Goal: Use online tool/utility: Utilize a website feature to perform a specific function

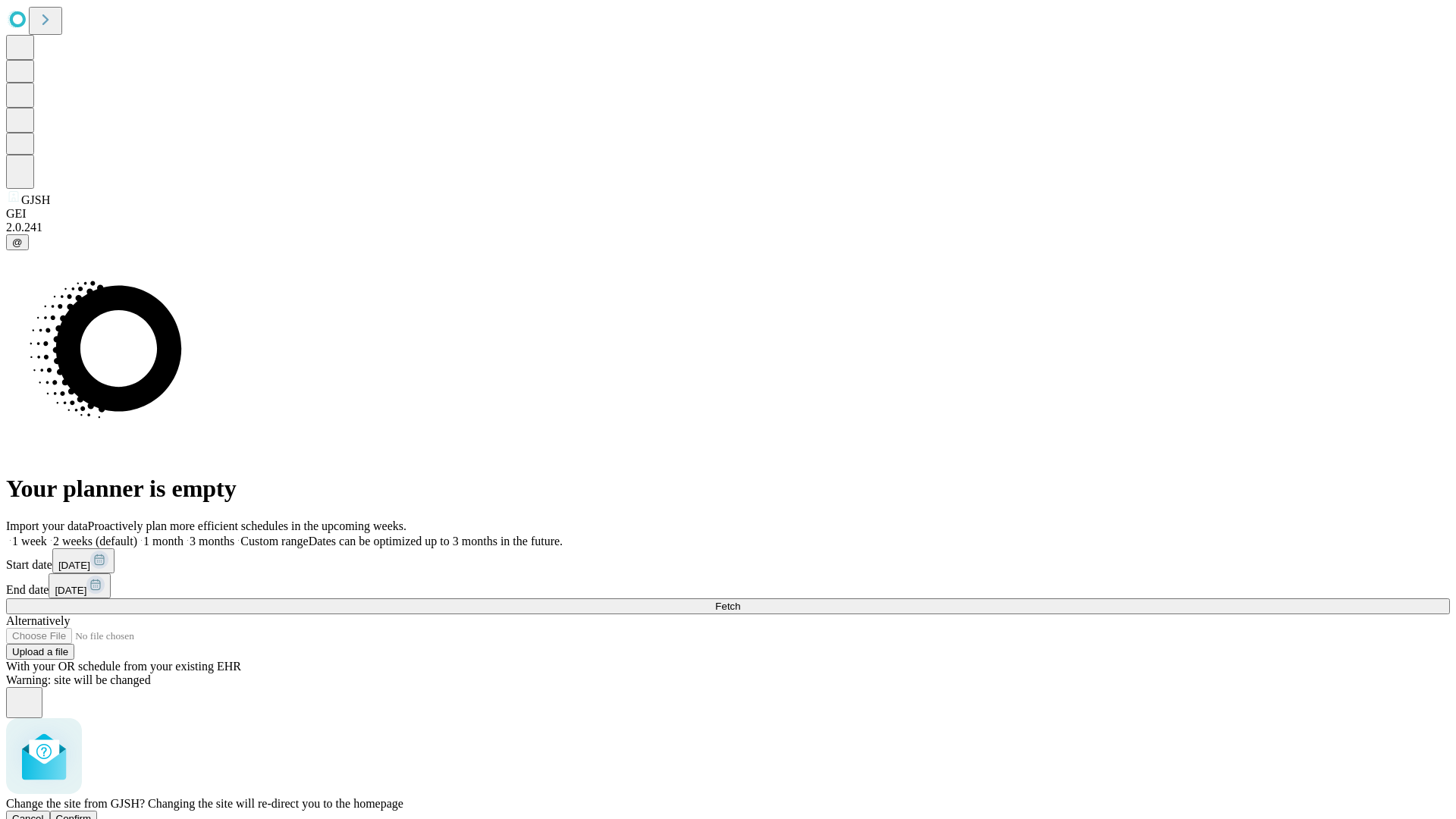
click at [92, 813] on span "Confirm" at bounding box center [73, 818] width 36 height 11
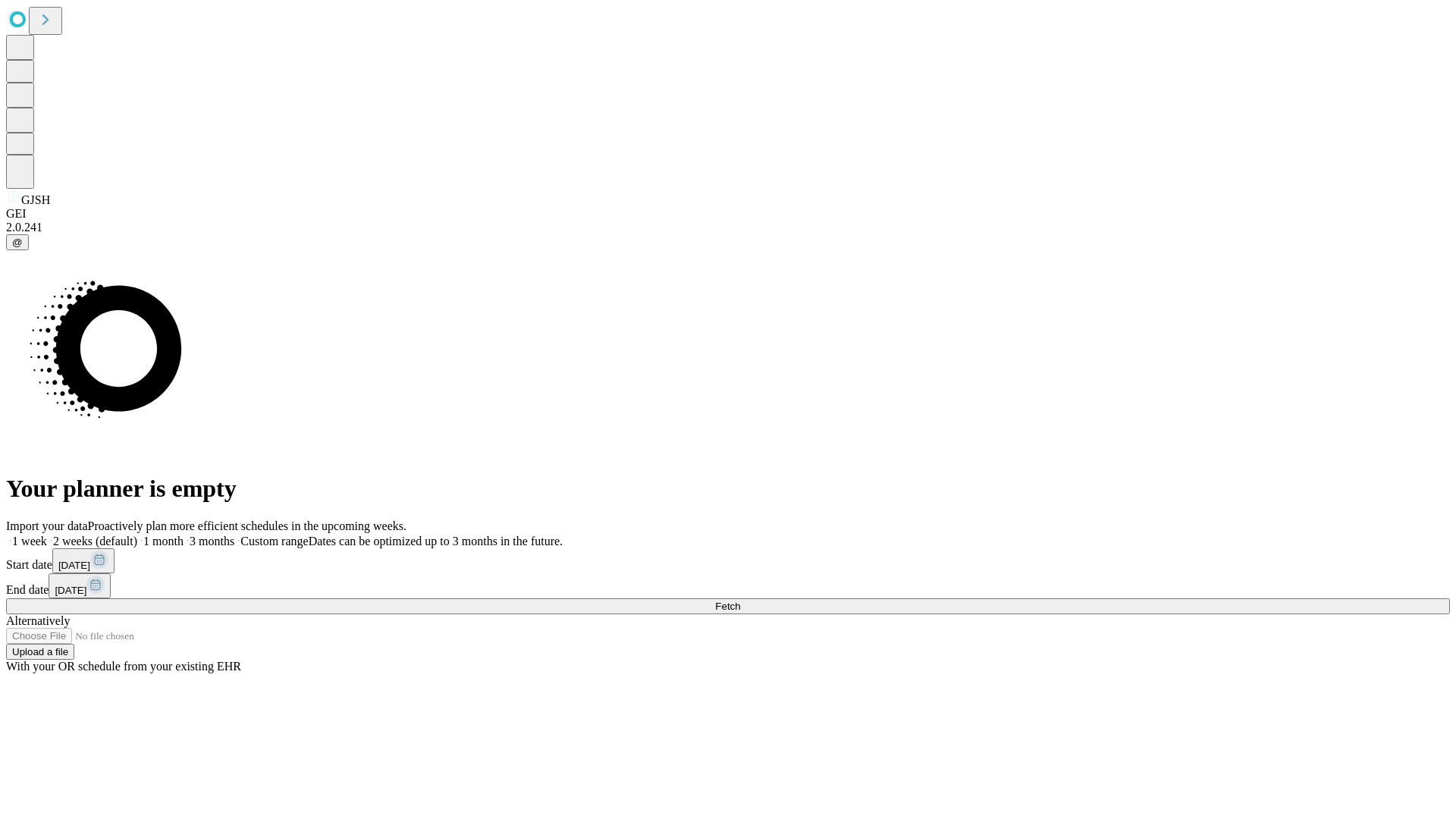
click at [47, 535] on label "1 week" at bounding box center [26, 541] width 41 height 13
click at [740, 601] on span "Fetch" at bounding box center [727, 606] width 25 height 11
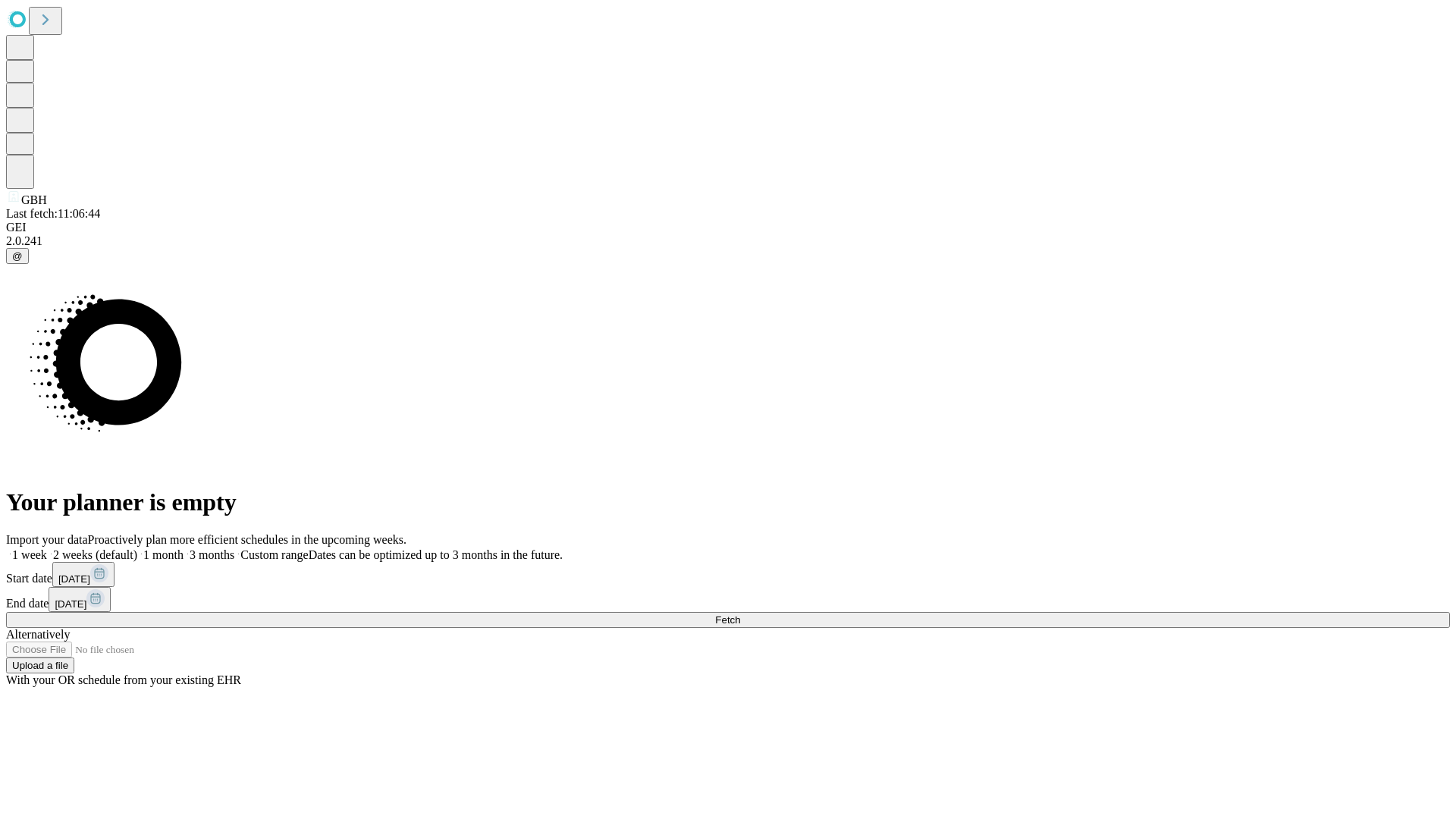
click at [47, 548] on label "1 week" at bounding box center [26, 554] width 41 height 13
click at [740, 615] on span "Fetch" at bounding box center [727, 620] width 25 height 11
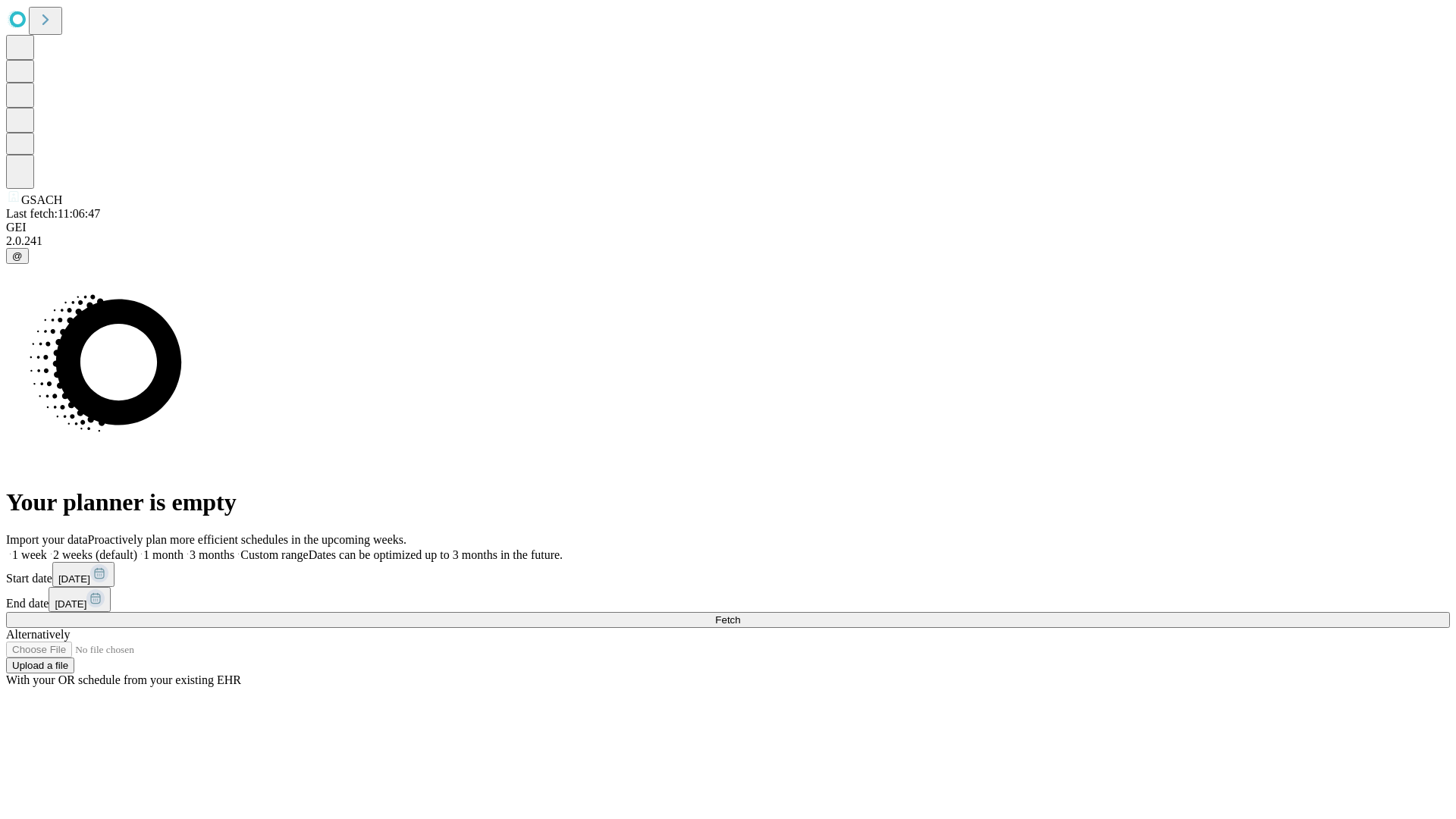
click at [47, 548] on label "1 week" at bounding box center [26, 554] width 41 height 13
click at [740, 615] on span "Fetch" at bounding box center [727, 620] width 25 height 11
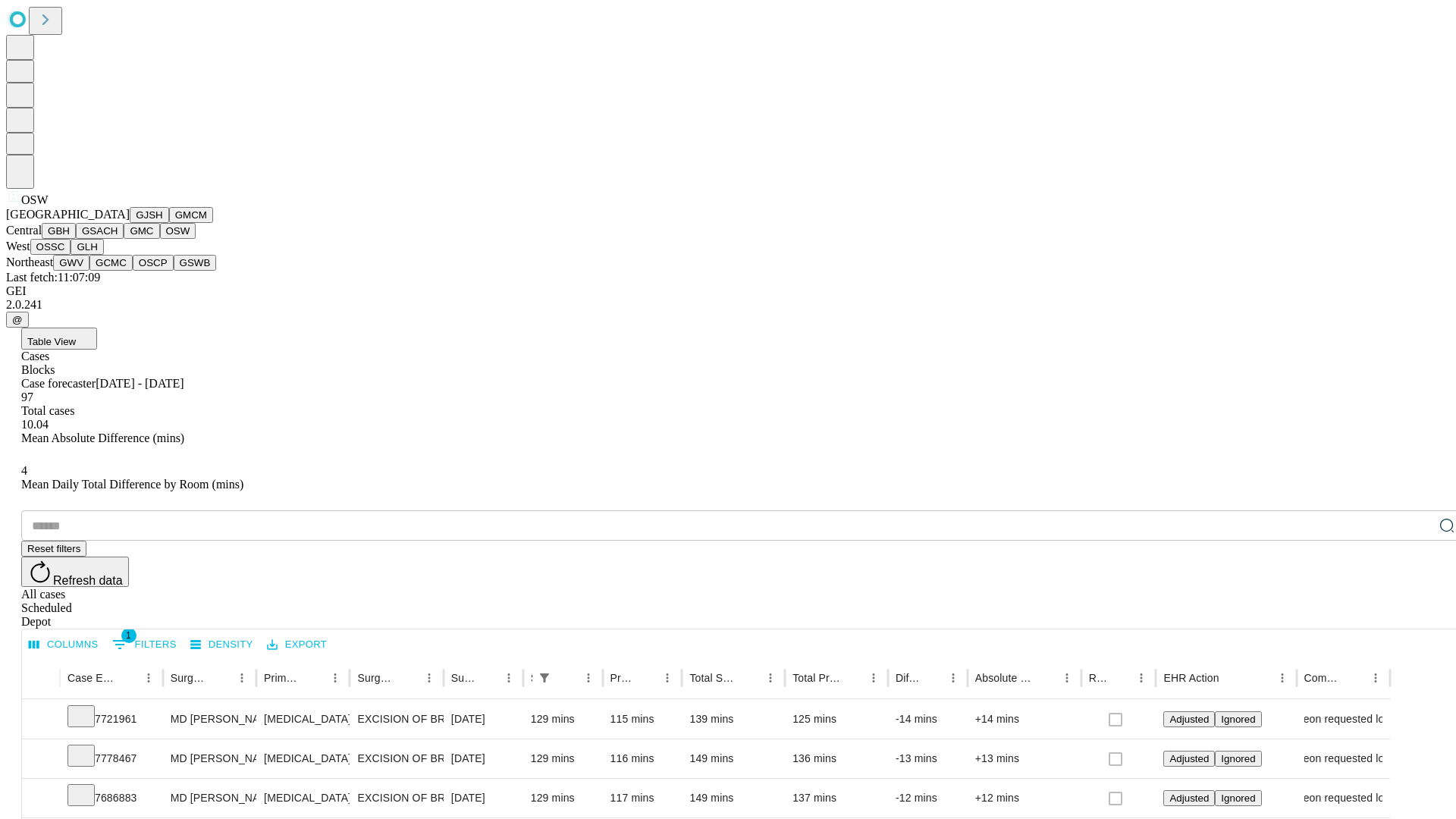
click at [72, 255] on button "OSSC" at bounding box center [51, 247] width 41 height 16
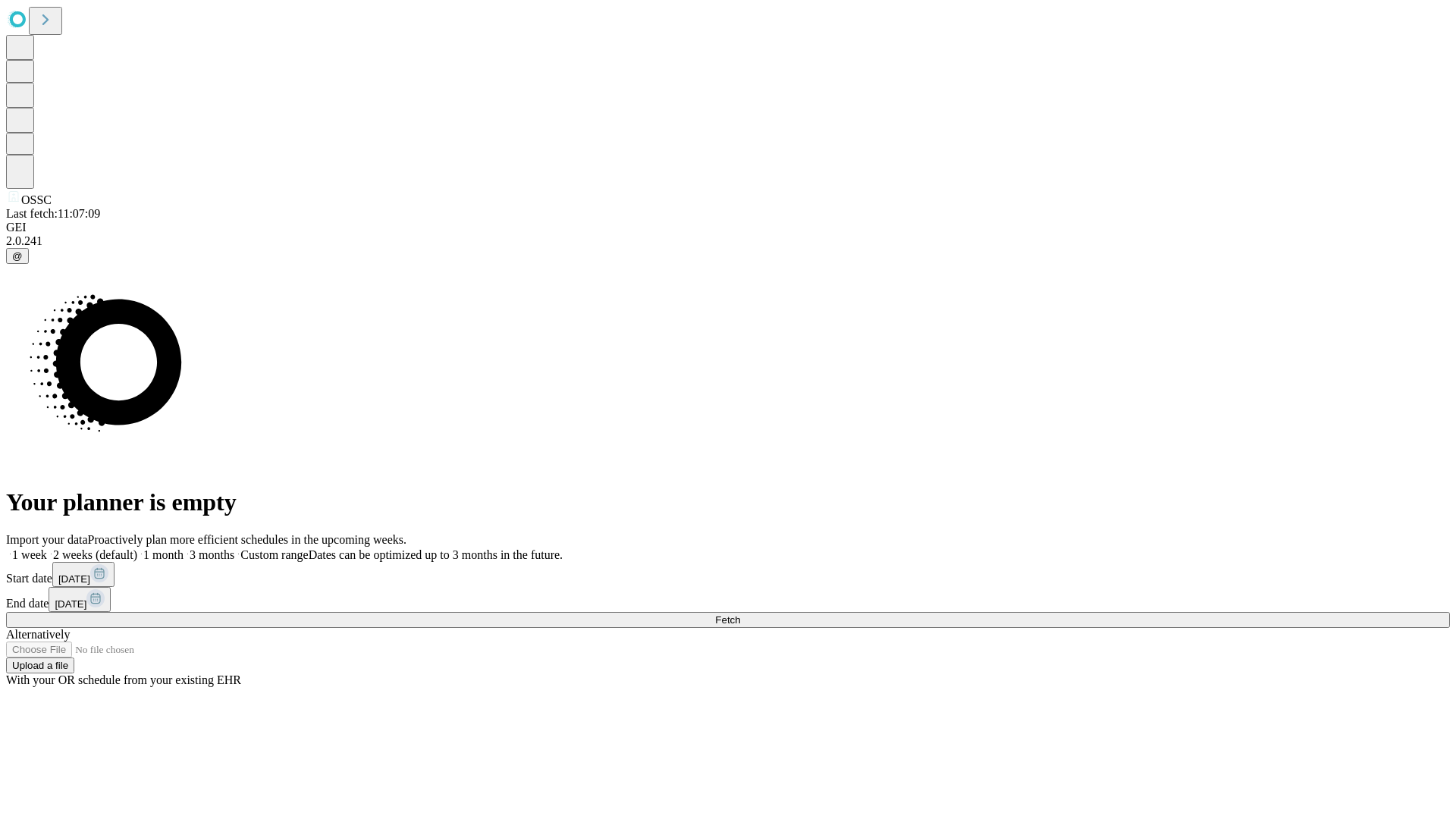
click at [47, 548] on label "1 week" at bounding box center [26, 554] width 41 height 13
click at [740, 615] on span "Fetch" at bounding box center [727, 620] width 25 height 11
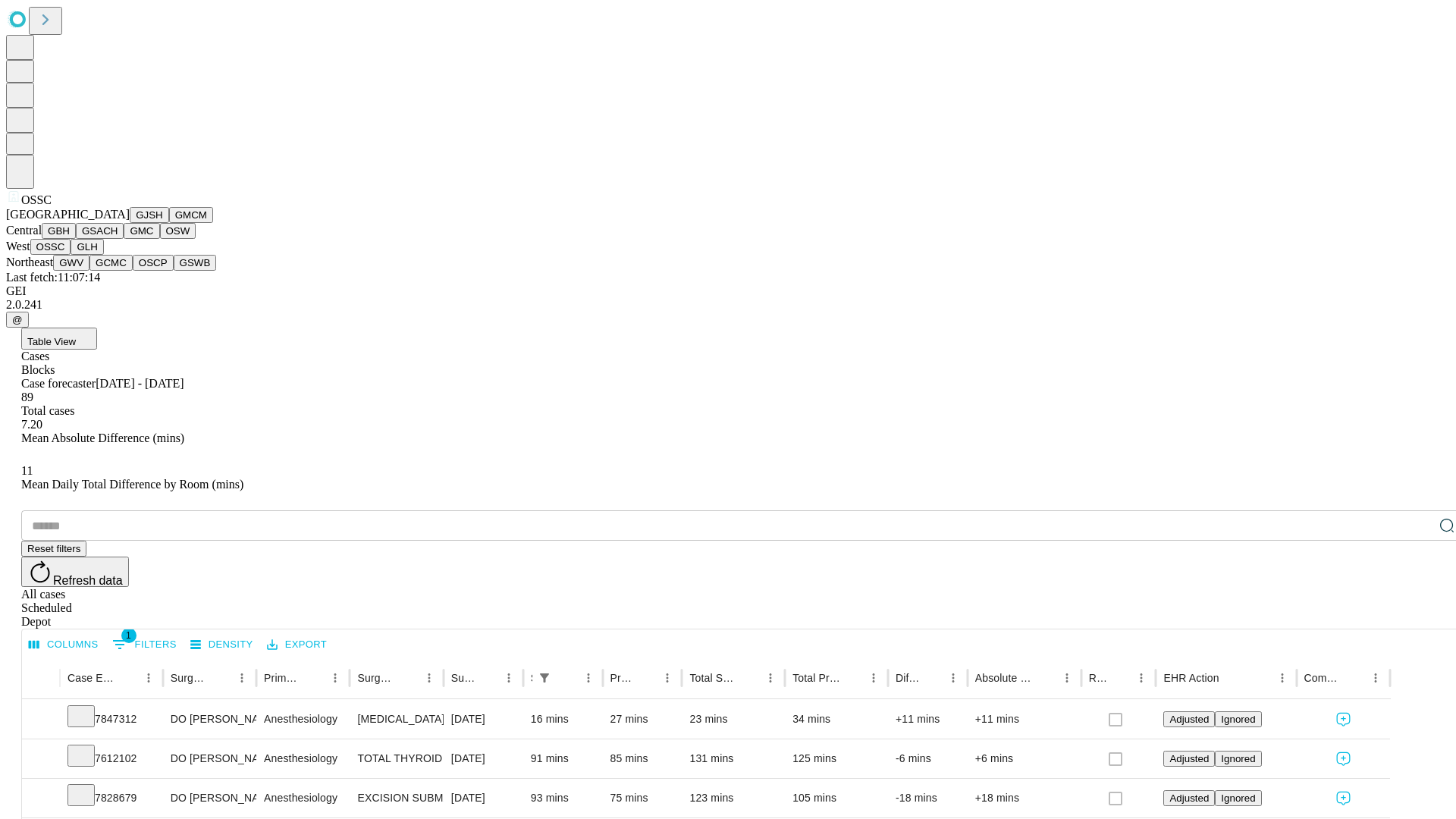
click at [103, 255] on button "GLH" at bounding box center [86, 247] width 32 height 16
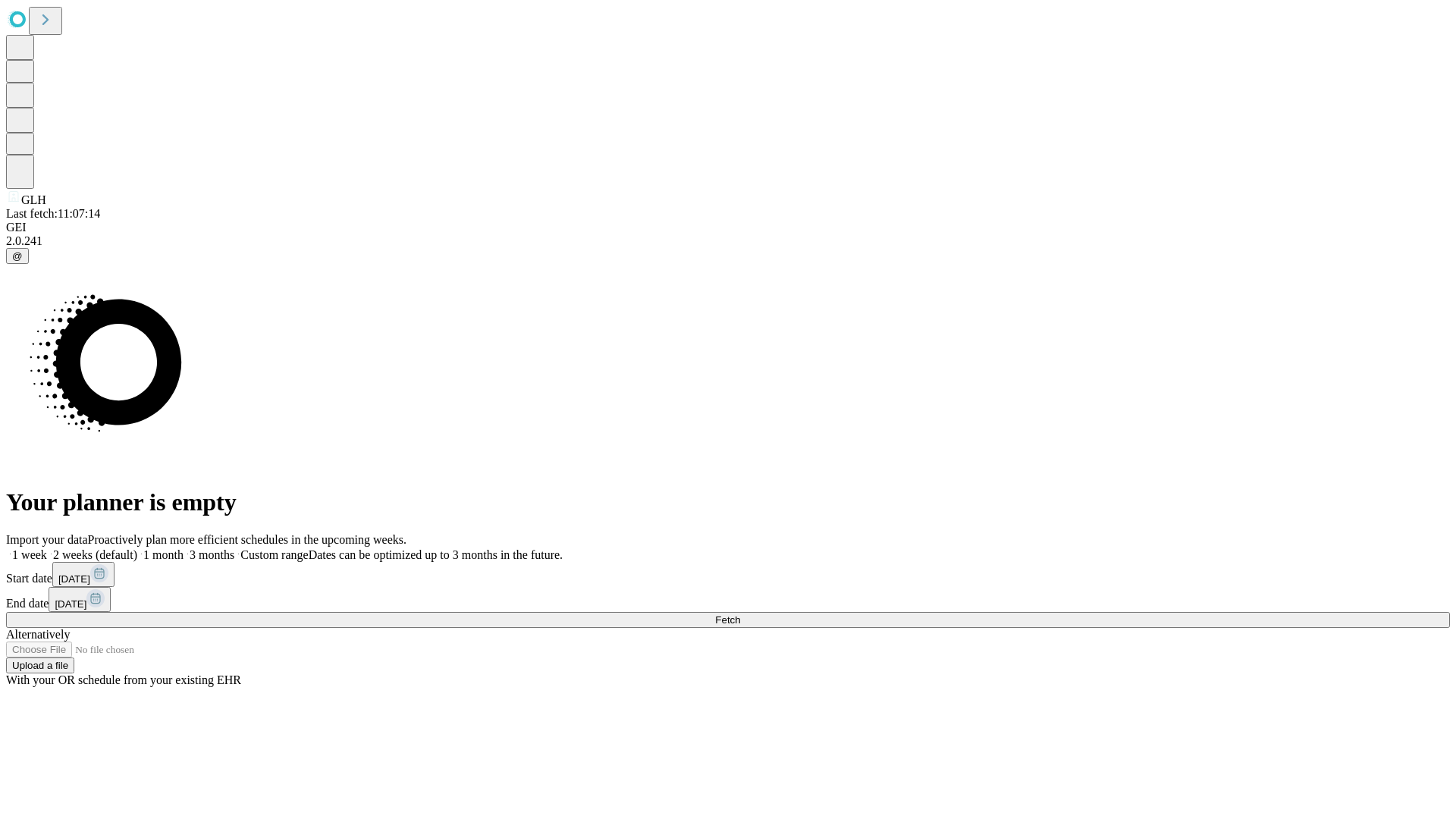
click at [47, 548] on label "1 week" at bounding box center [26, 554] width 41 height 13
click at [740, 615] on span "Fetch" at bounding box center [727, 620] width 25 height 11
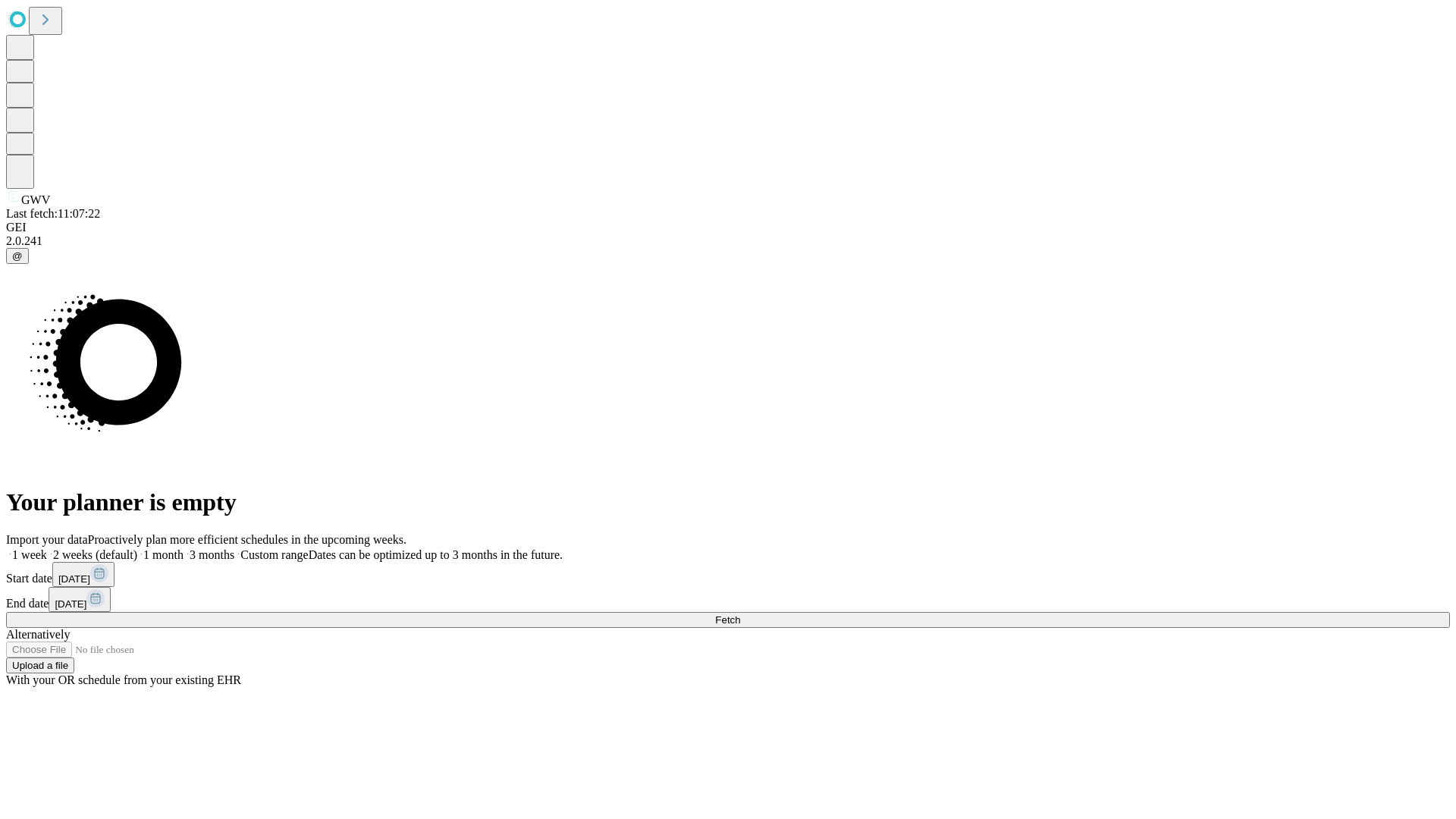
click at [47, 548] on label "1 week" at bounding box center [26, 554] width 41 height 13
click at [740, 615] on span "Fetch" at bounding box center [727, 620] width 25 height 11
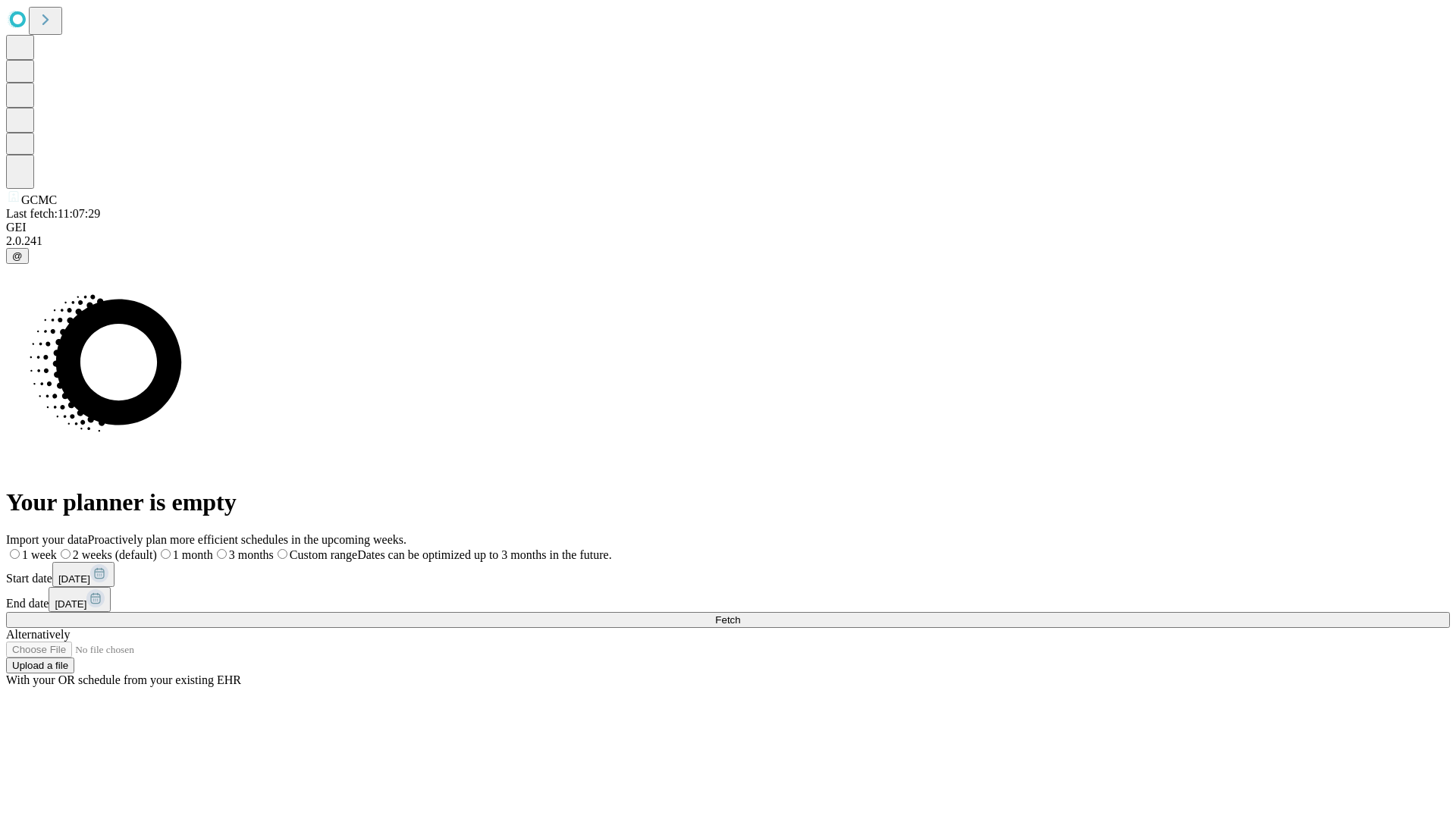
click at [57, 548] on label "1 week" at bounding box center [31, 554] width 51 height 13
click at [740, 615] on span "Fetch" at bounding box center [727, 620] width 25 height 11
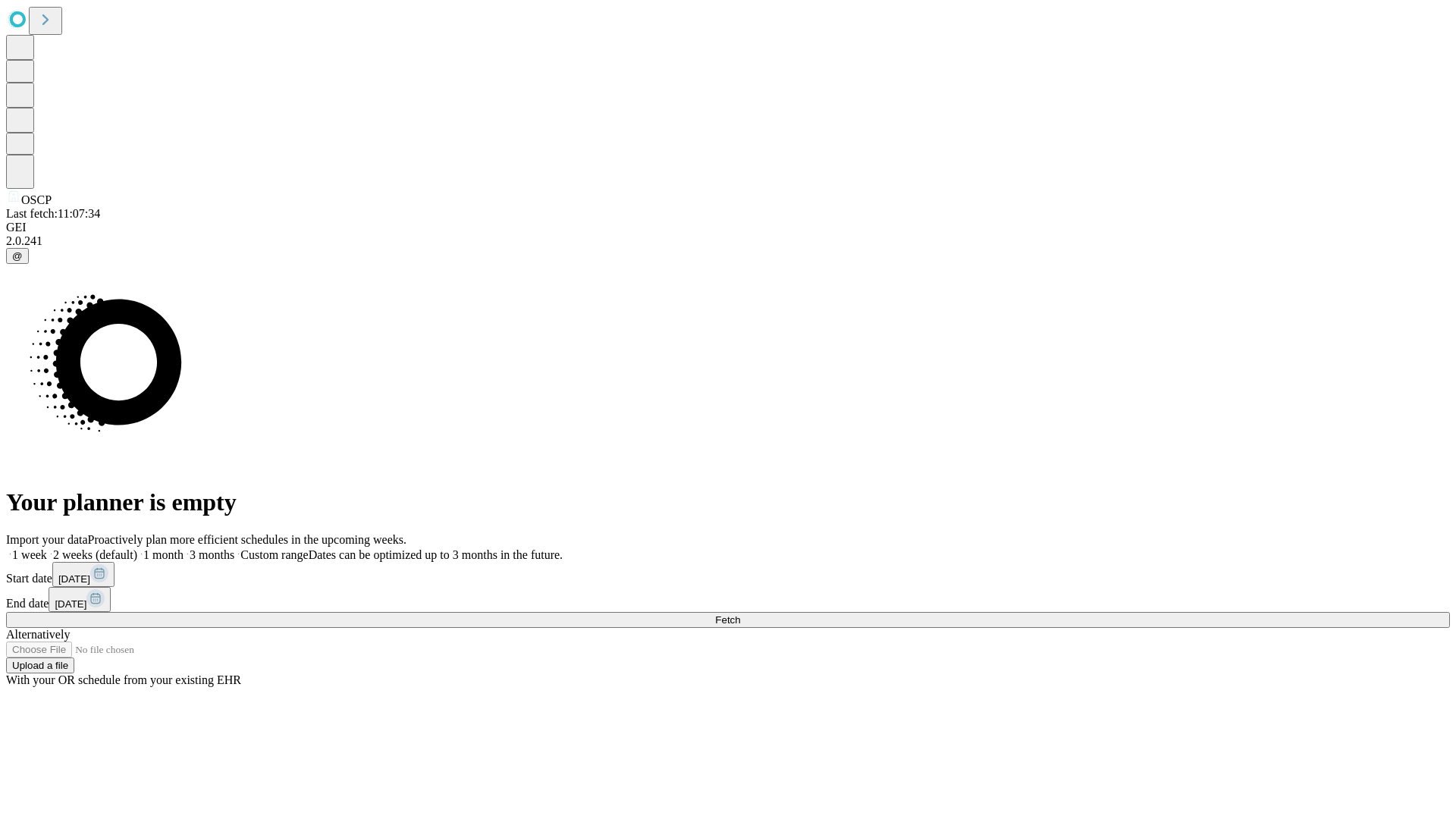
click at [47, 548] on label "1 week" at bounding box center [26, 554] width 41 height 13
click at [740, 615] on span "Fetch" at bounding box center [727, 620] width 25 height 11
